Goal: Find specific page/section: Find specific page/section

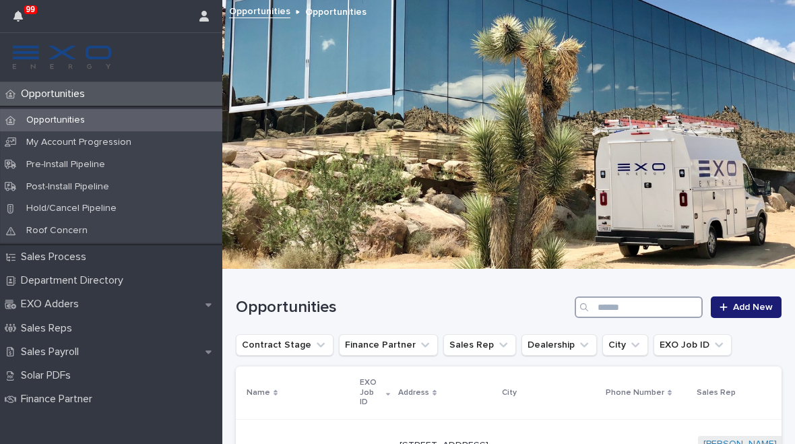
click at [612, 301] on input "Search" at bounding box center [638, 307] width 128 height 22
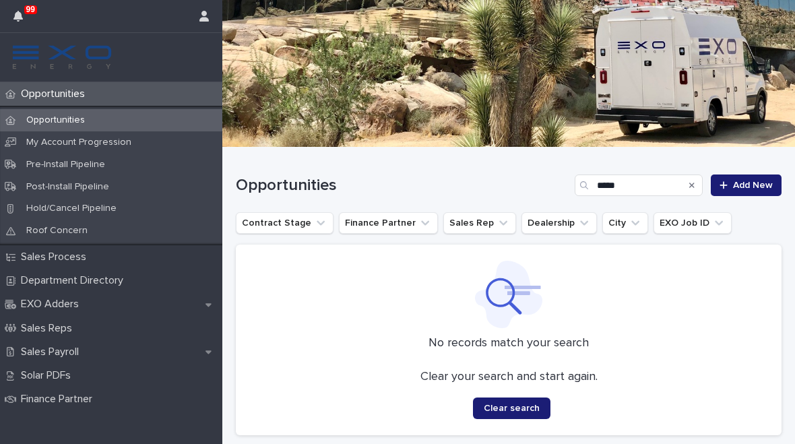
scroll to position [121, 0]
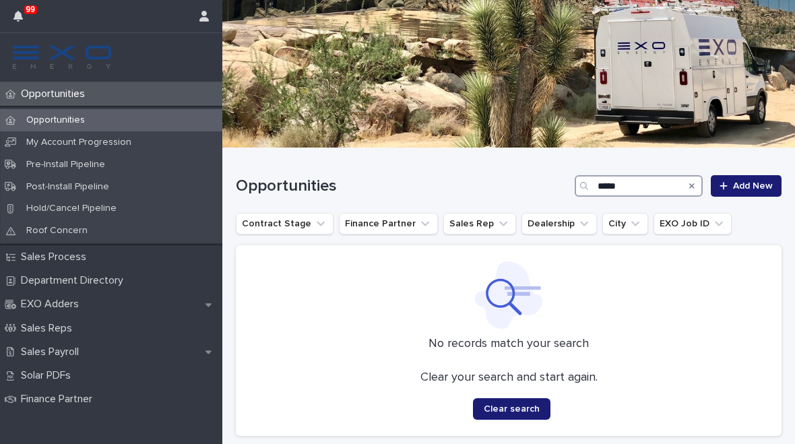
click at [653, 189] on input "*****" at bounding box center [638, 186] width 128 height 22
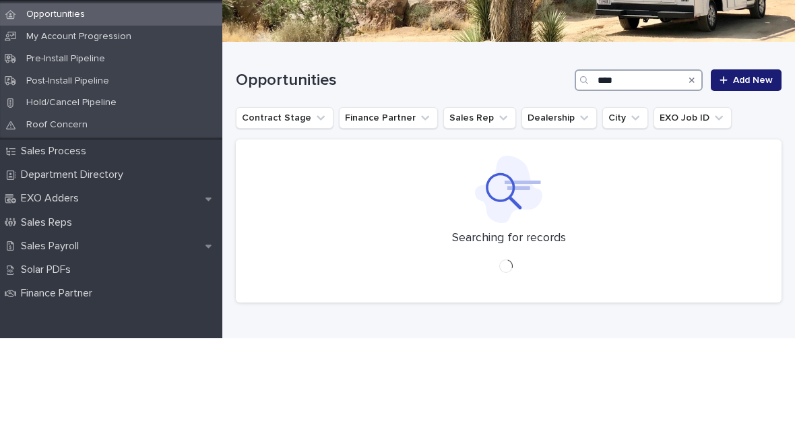
scroll to position [94, 0]
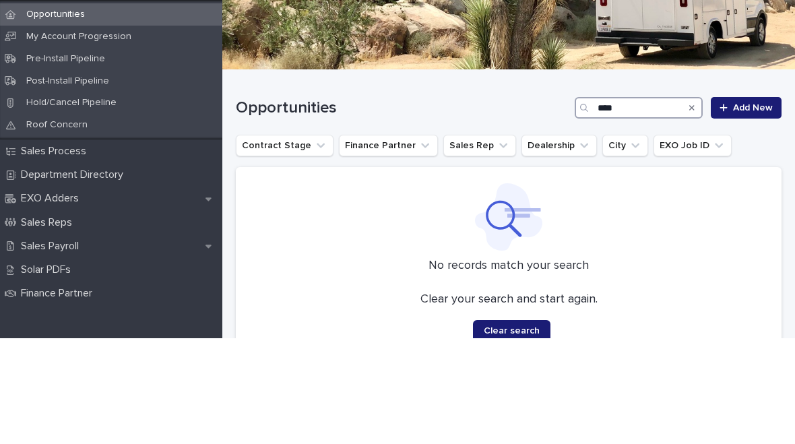
type input "*****"
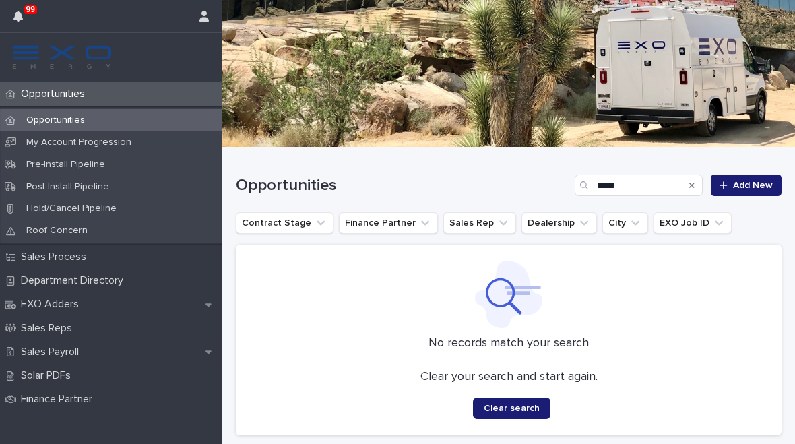
scroll to position [121, 0]
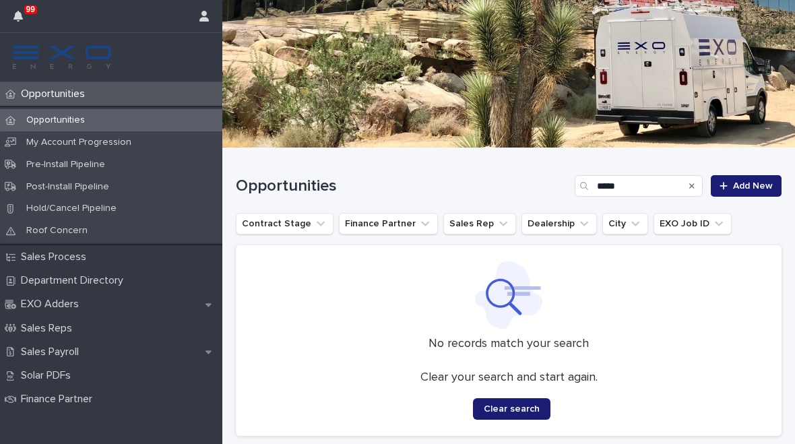
click at [44, 350] on p "Sales Payroll" at bounding box center [52, 351] width 74 height 13
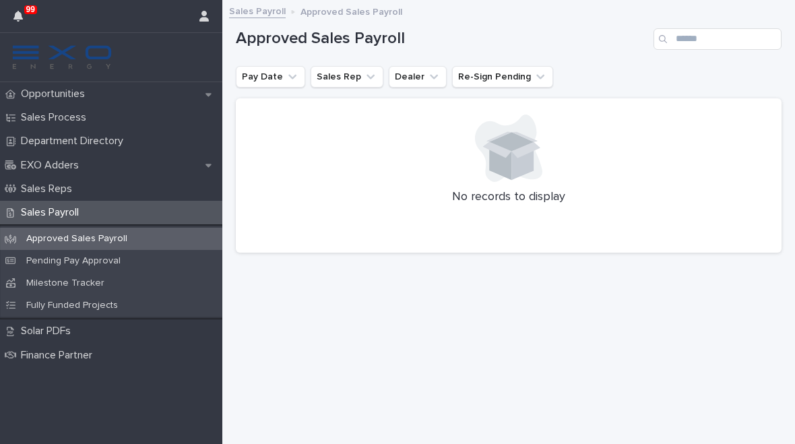
click at [367, 77] on icon "Sales Rep" at bounding box center [370, 76] width 13 height 13
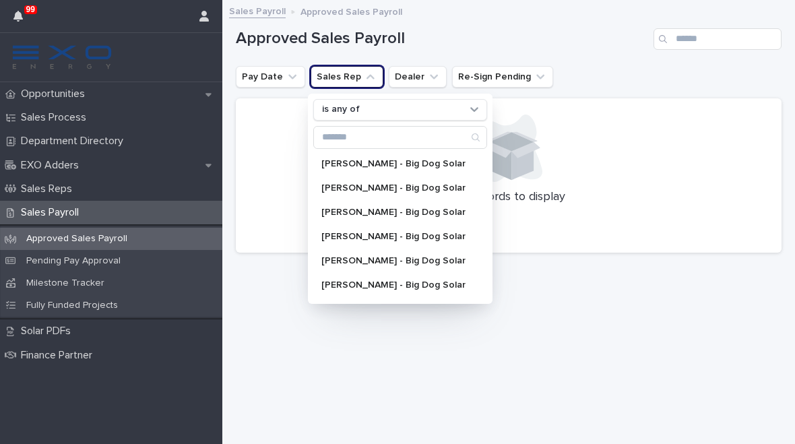
click at [263, 314] on div "Loading... Saving… Loading... Saving… Approved Sales Payroll Pay Date Sales Rep…" at bounding box center [508, 205] width 559 height 409
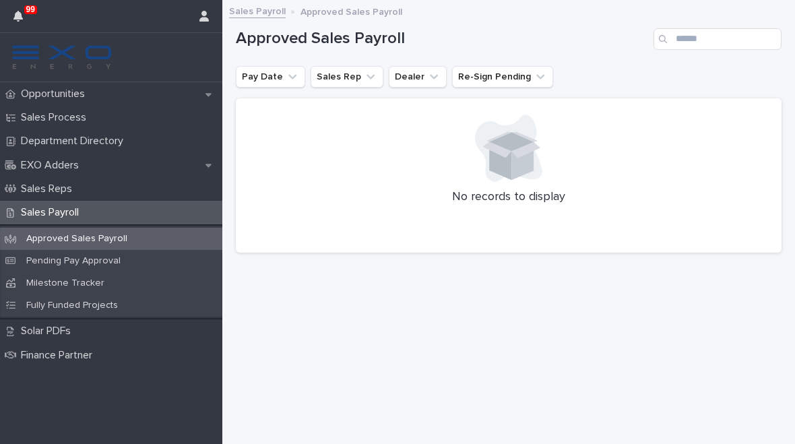
click at [55, 260] on p "Pending Pay Approval" at bounding box center [73, 260] width 116 height 11
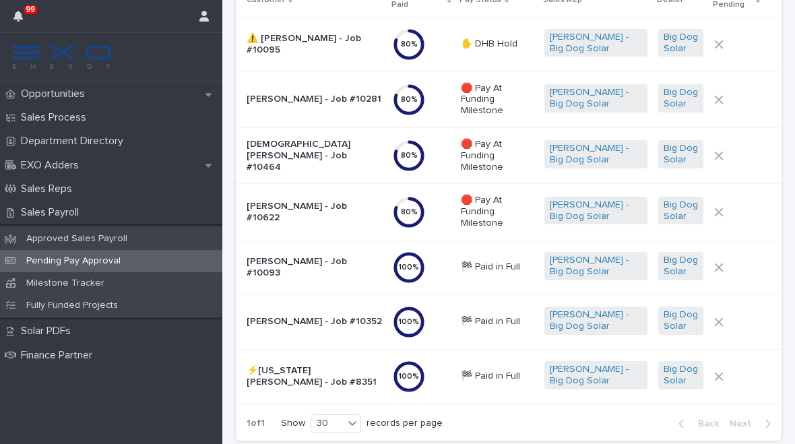
scroll to position [114, 0]
click at [42, 92] on p "Opportunities" at bounding box center [55, 94] width 80 height 13
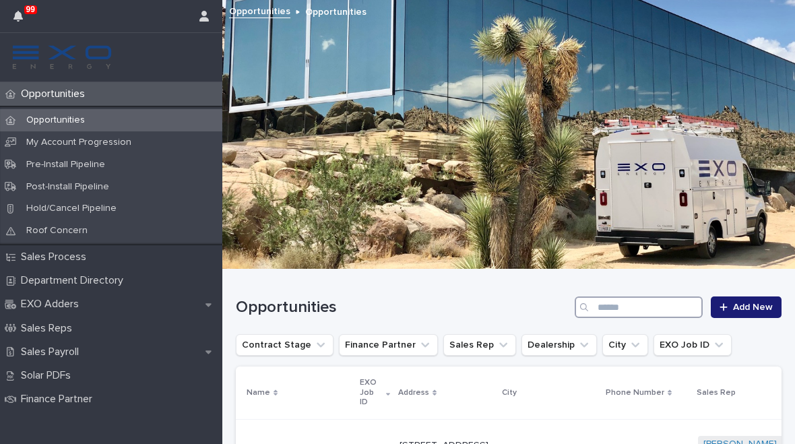
click at [659, 315] on input "Search" at bounding box center [638, 307] width 128 height 22
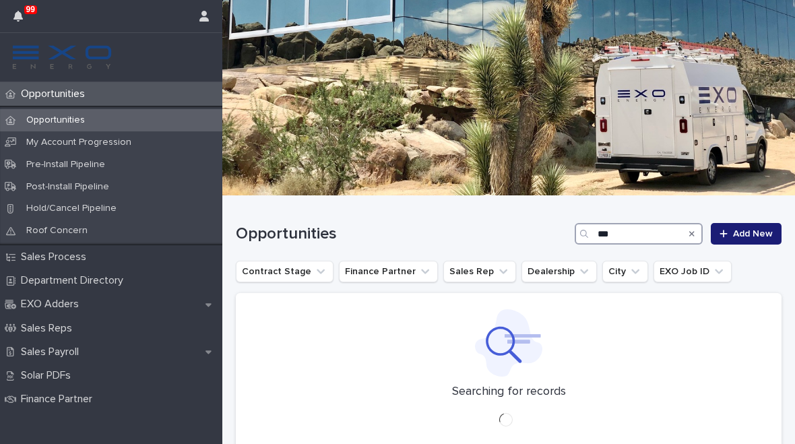
scroll to position [82, 0]
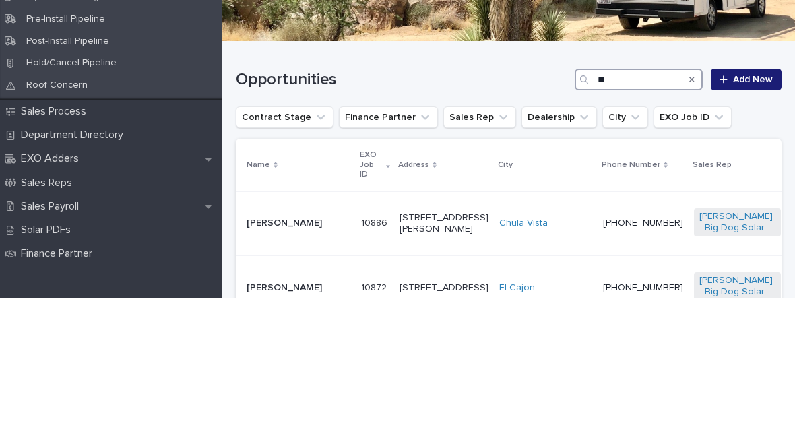
type input "***"
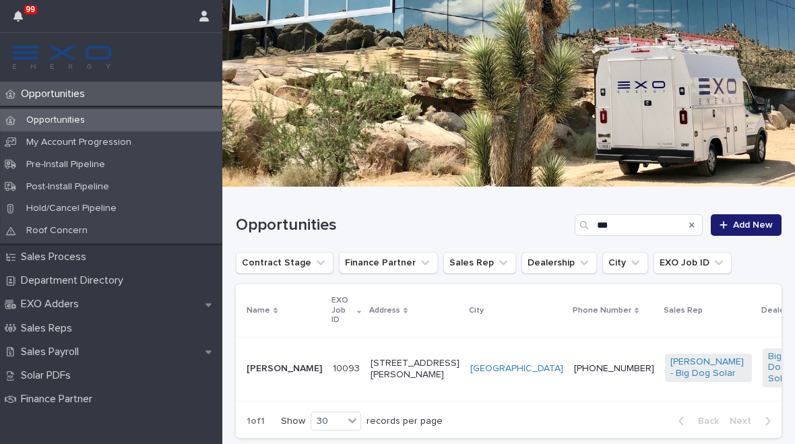
click at [265, 366] on p "[PERSON_NAME]" at bounding box center [283, 368] width 75 height 11
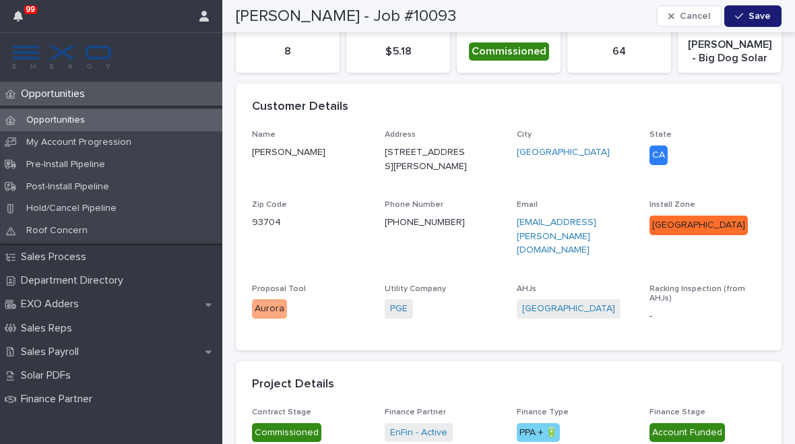
scroll to position [341, 0]
